Goal: Task Accomplishment & Management: Complete application form

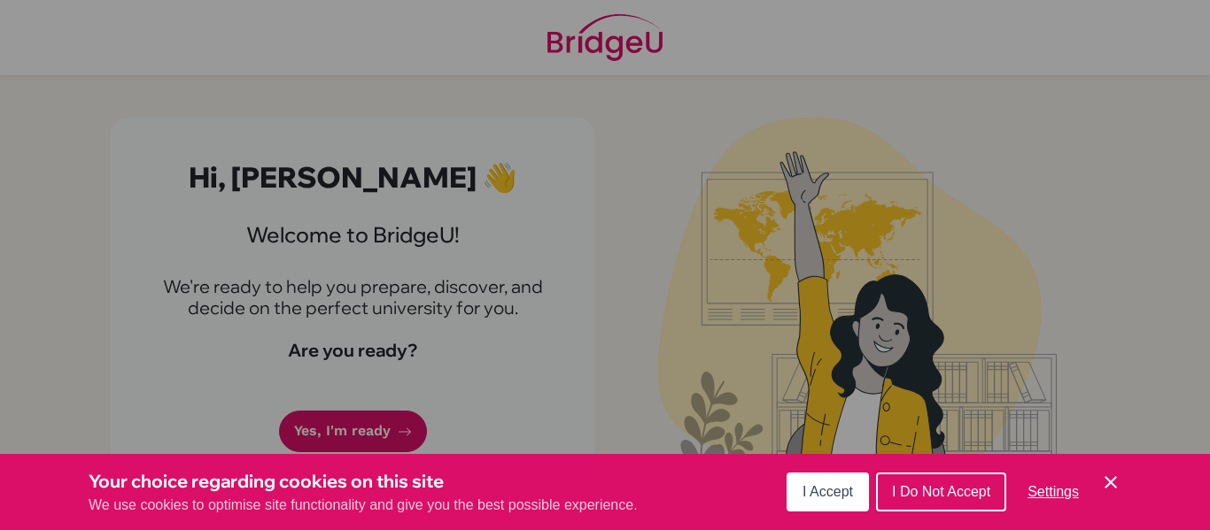
click at [819, 497] on span "I Accept" at bounding box center [827, 491] width 50 height 15
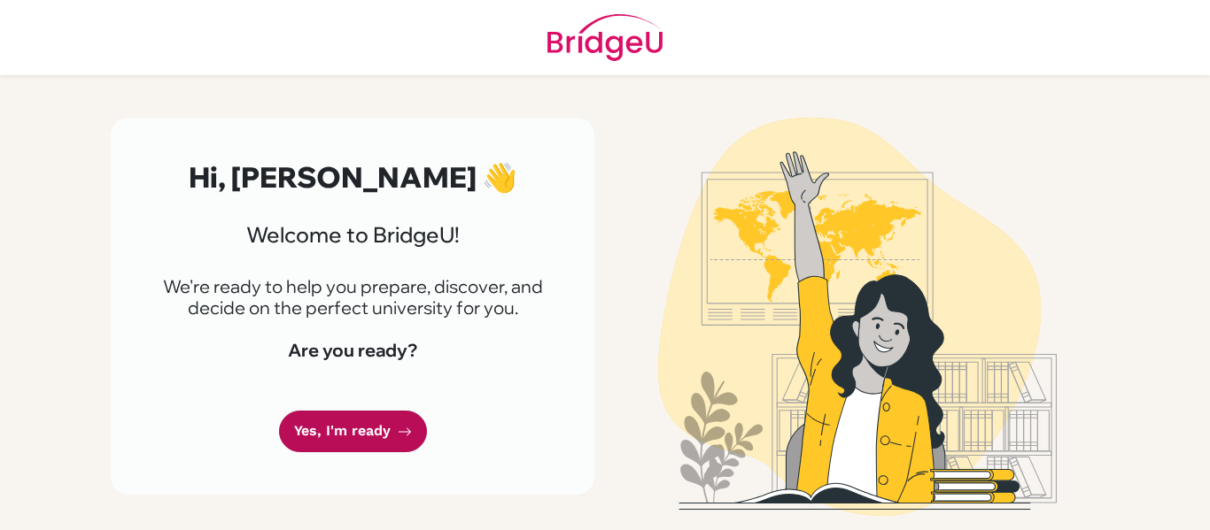
click at [388, 434] on link "Yes, I'm ready" at bounding box center [353, 432] width 148 height 42
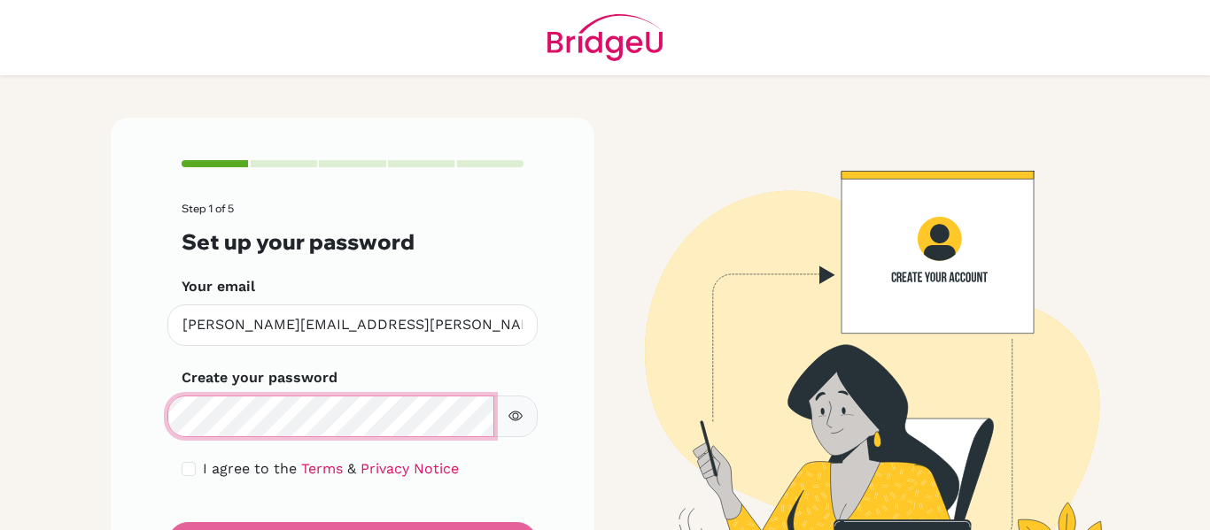
scroll to position [90, 0]
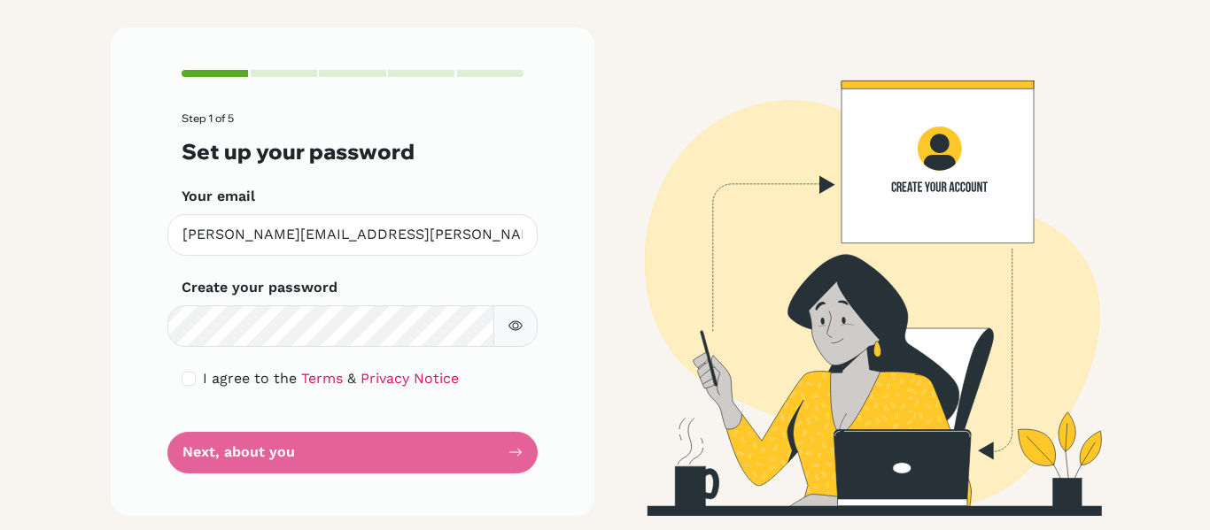
click at [185, 386] on div "I agree to the Terms & Privacy Notice" at bounding box center [353, 378] width 342 height 21
click at [184, 383] on input "checkbox" at bounding box center [189, 379] width 14 height 14
checkbox input "true"
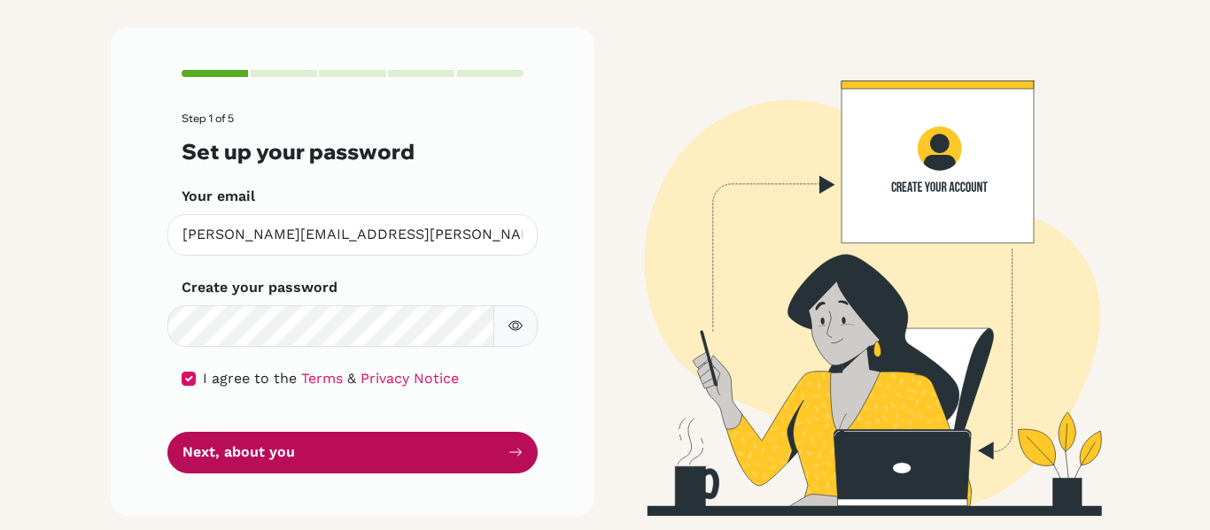
click at [255, 461] on button "Next, about you" at bounding box center [352, 453] width 370 height 42
